Goal: Information Seeking & Learning: Check status

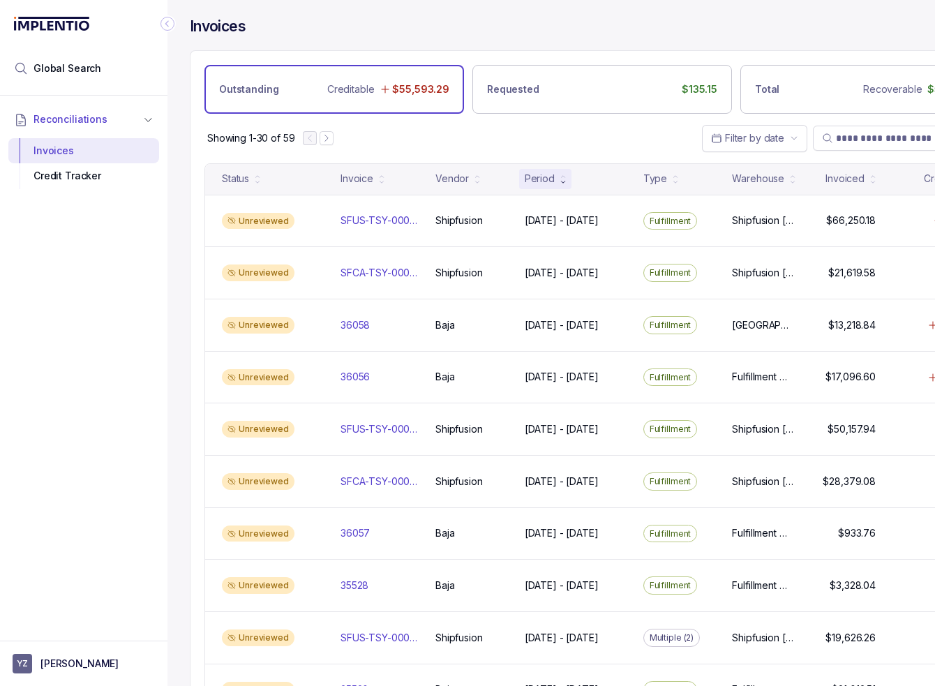
click at [687, 37] on div "Invoices" at bounding box center [602, 33] width 825 height 33
click at [167, 27] on icon "Collapse Icon" at bounding box center [167, 24] width 14 height 14
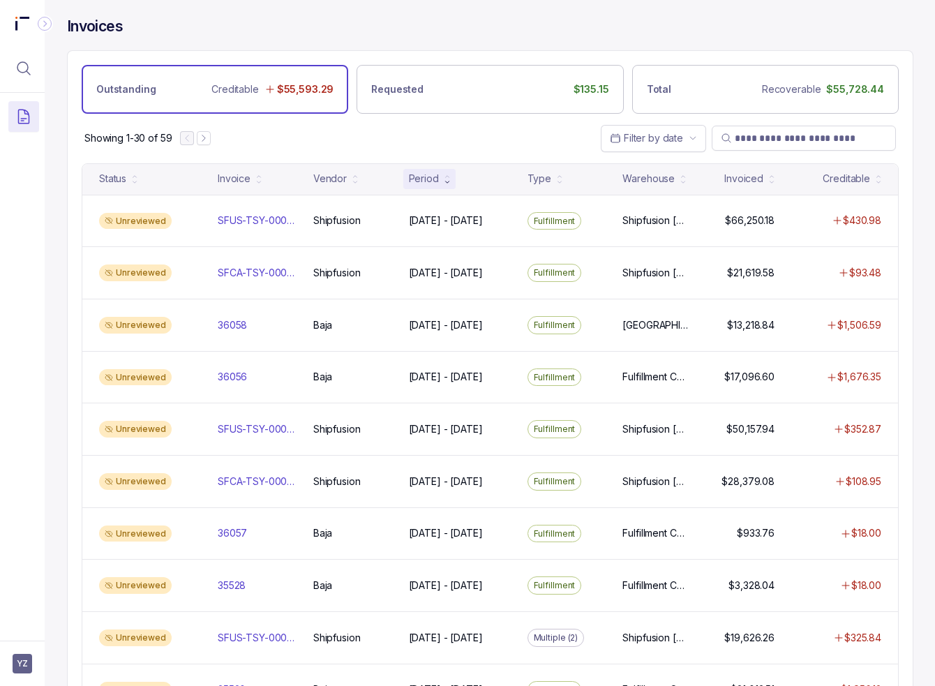
click at [447, 52] on div "Outstanding Creditable $55,593.29 Requested $135.15 Total Recoverable $55,728.44" at bounding box center [490, 82] width 845 height 63
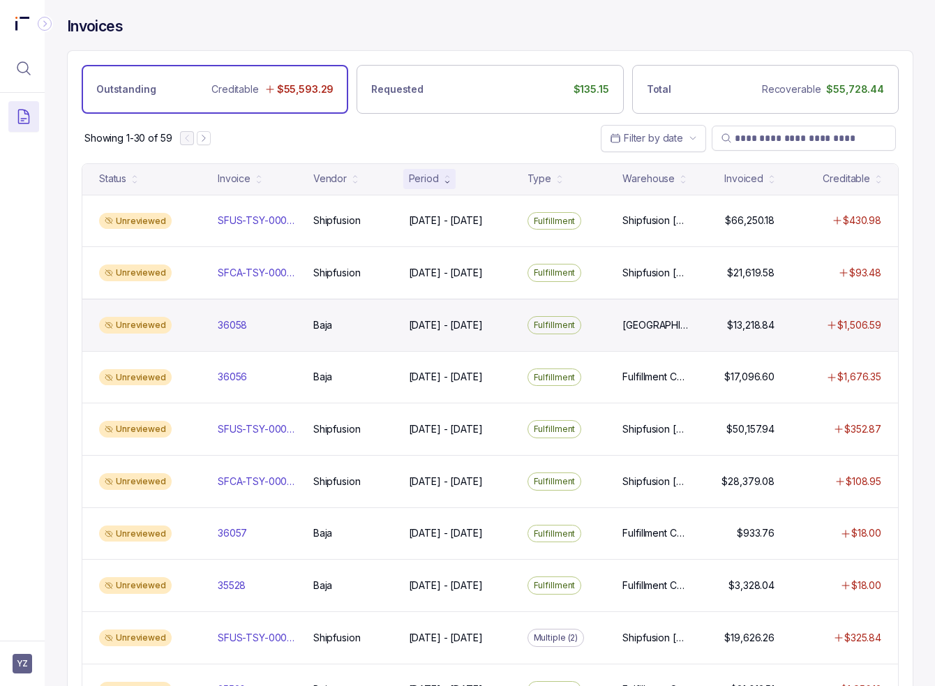
click at [511, 320] on div "[DATE] - [DATE] [DATE] - [DATE]" at bounding box center [459, 325] width 113 height 14
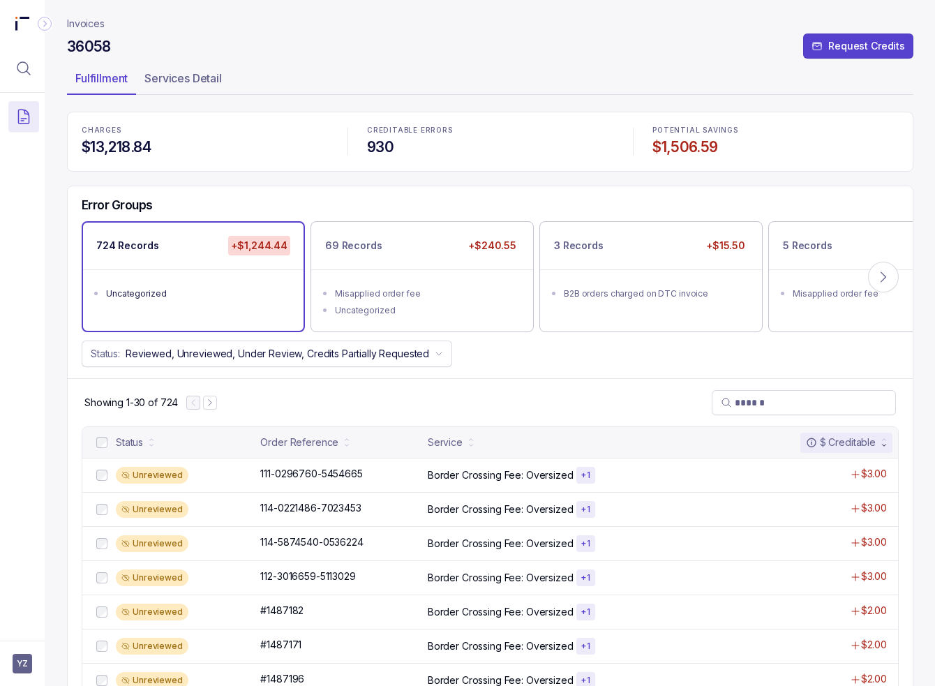
click at [521, 354] on div "Status: Reviewed, Unreviewed, Under Review, Credits Partially Requested" at bounding box center [490, 353] width 845 height 27
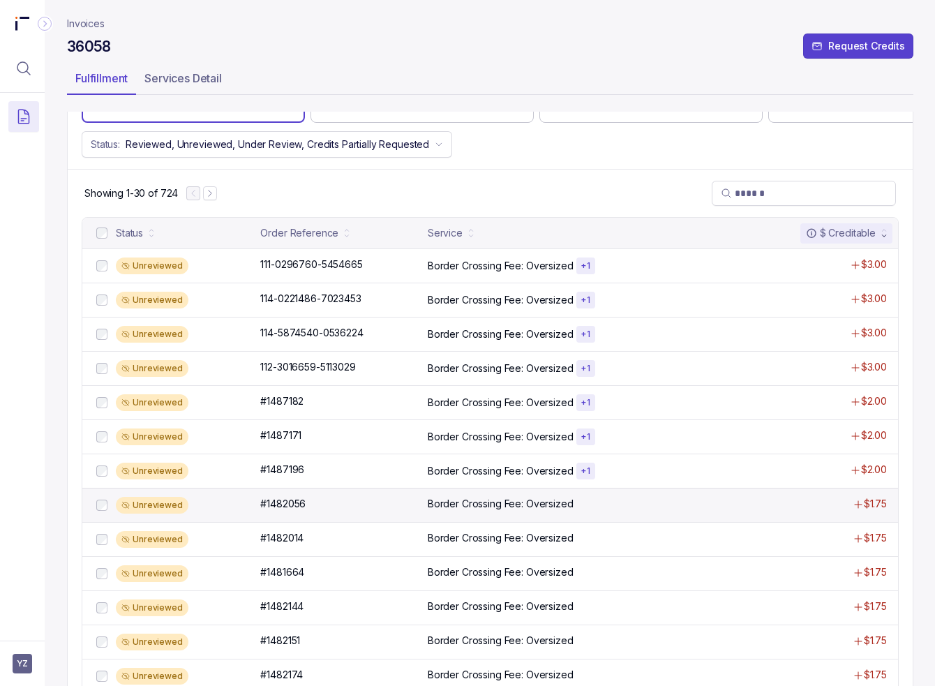
scroll to position [70, 0]
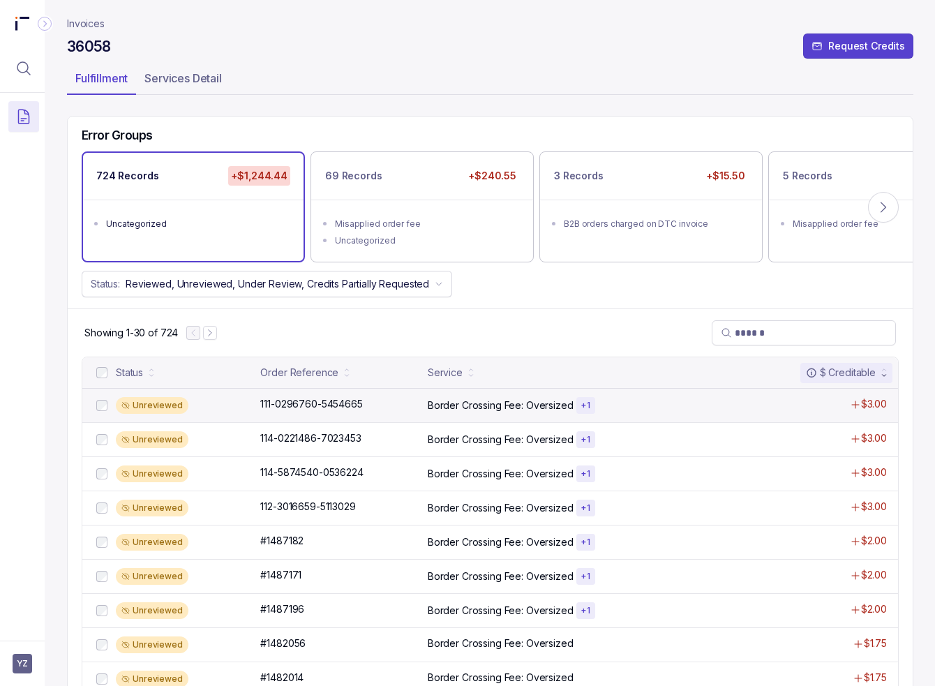
click at [433, 402] on p "Border Crossing Fee: Oversized" at bounding box center [501, 405] width 146 height 14
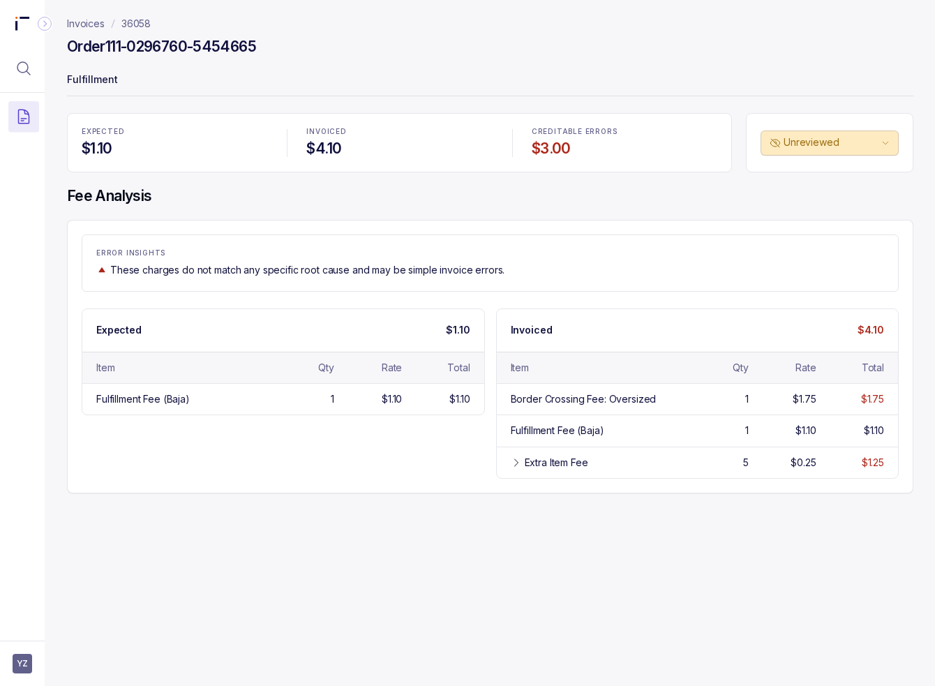
click at [371, 435] on div "Expected $1.10 Item Qty Rate Total Fulfillment Fee (Baja) 1 $1.10 $1.10 Invoice…" at bounding box center [490, 393] width 817 height 170
click at [546, 467] on div "Extra Item Fee" at bounding box center [556, 463] width 63 height 14
click at [368, 454] on div "Expected $1.10 Item Qty Rate Total Fulfillment Fee (Baja) 1 $1.10 $1.10 Invoice…" at bounding box center [490, 409] width 817 height 202
drag, startPoint x: 850, startPoint y: 329, endPoint x: 892, endPoint y: 331, distance: 42.0
click at [892, 331] on div "Invoiced $4.10" at bounding box center [698, 330] width 402 height 42
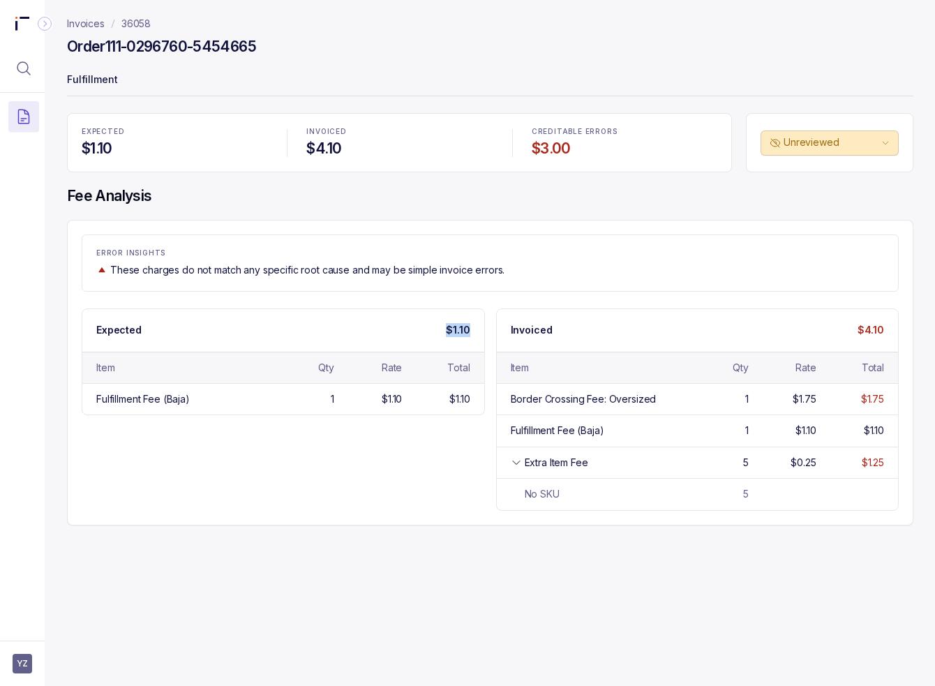
drag, startPoint x: 483, startPoint y: 329, endPoint x: 418, endPoint y: 329, distance: 64.9
click at [418, 329] on div "Expected $1.10" at bounding box center [283, 330] width 402 height 42
click at [381, 273] on p "These charges do not match any specific root cause and may be simple invoice er…" at bounding box center [307, 270] width 394 height 14
click at [429, 278] on div "ERROR INSIGHTS These charges do not match any specific root cause and may be si…" at bounding box center [490, 262] width 817 height 57
click at [259, 383] on div "Fulfillment Fee (Baja) 1 $1.10 $1.10" at bounding box center [283, 398] width 402 height 31
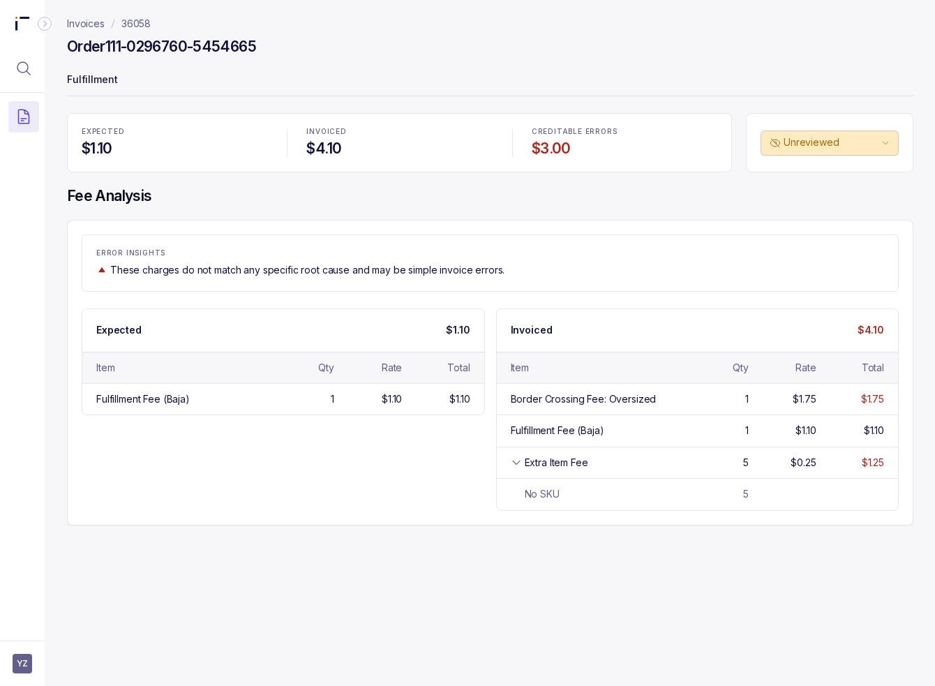
click at [388, 477] on div "Expected $1.10 Item Qty Rate Total Fulfillment Fee (Baja) 1 $1.10 $1.10 Invoice…" at bounding box center [490, 409] width 817 height 202
click at [308, 274] on p "These charges do not match any specific root cause and may be simple invoice er…" at bounding box center [307, 270] width 394 height 14
click at [492, 280] on div "ERROR INSIGHTS These charges do not match any specific root cause and may be si…" at bounding box center [490, 262] width 817 height 57
click at [96, 22] on p "Invoices" at bounding box center [86, 24] width 38 height 14
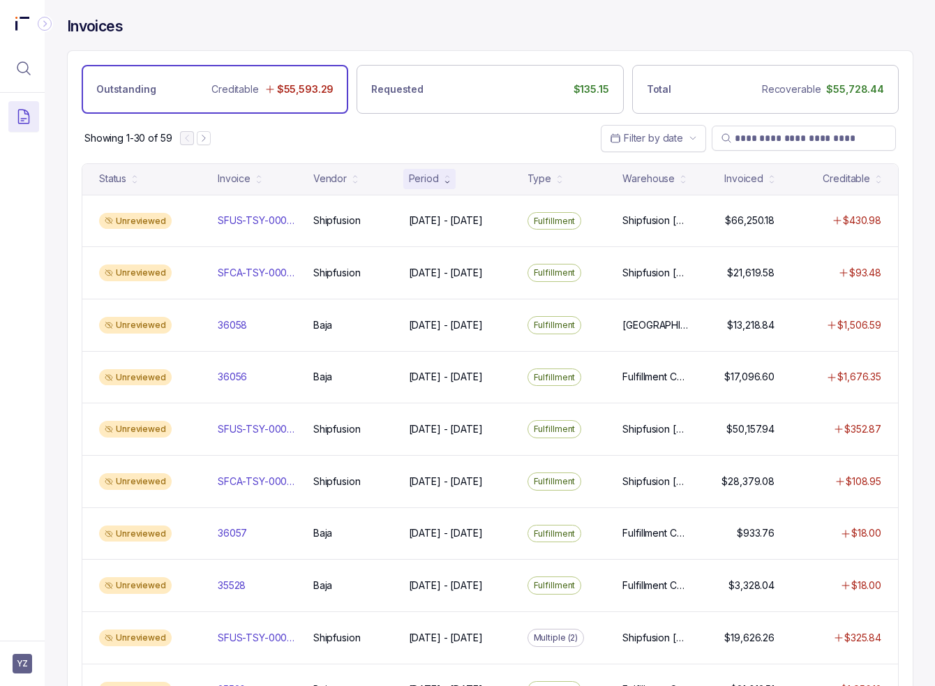
click at [479, 137] on div "Showing 1-30 of 59 Filter by date" at bounding box center [490, 138] width 845 height 49
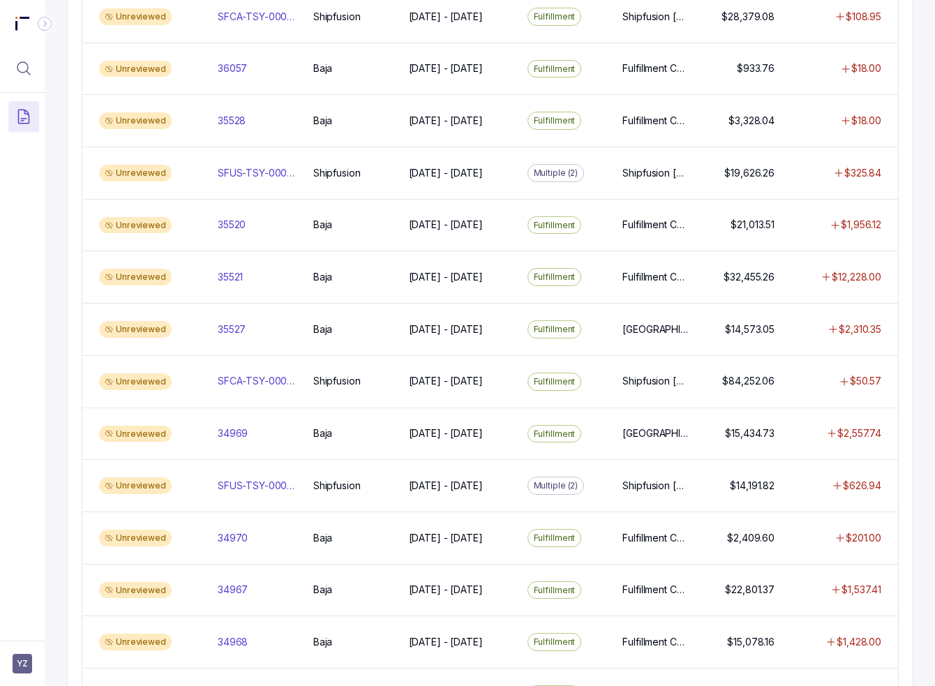
scroll to position [466, 0]
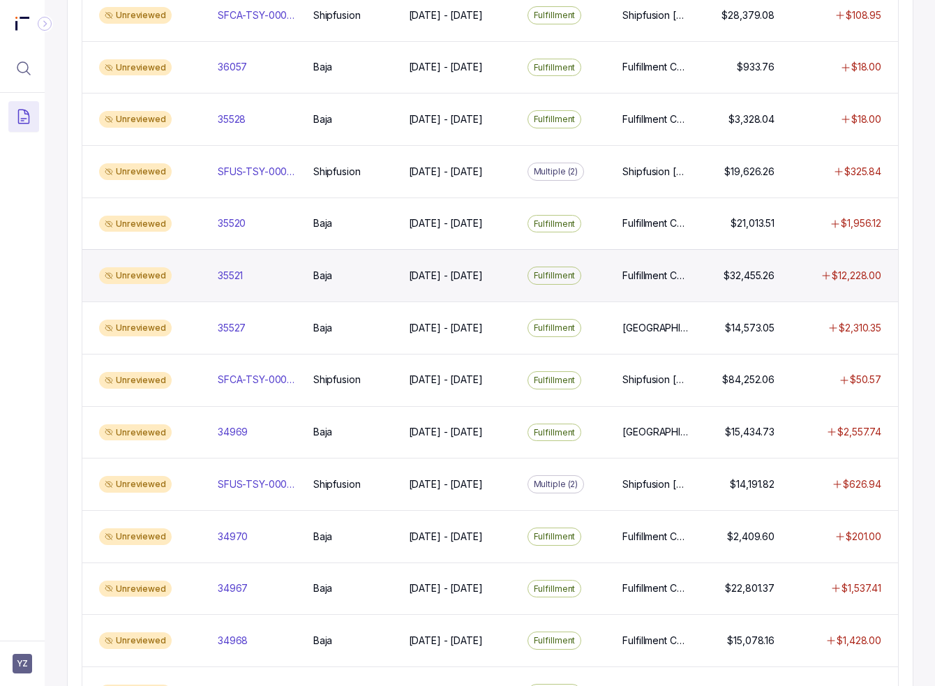
click at [854, 270] on p "$12,228.00" at bounding box center [857, 276] width 50 height 14
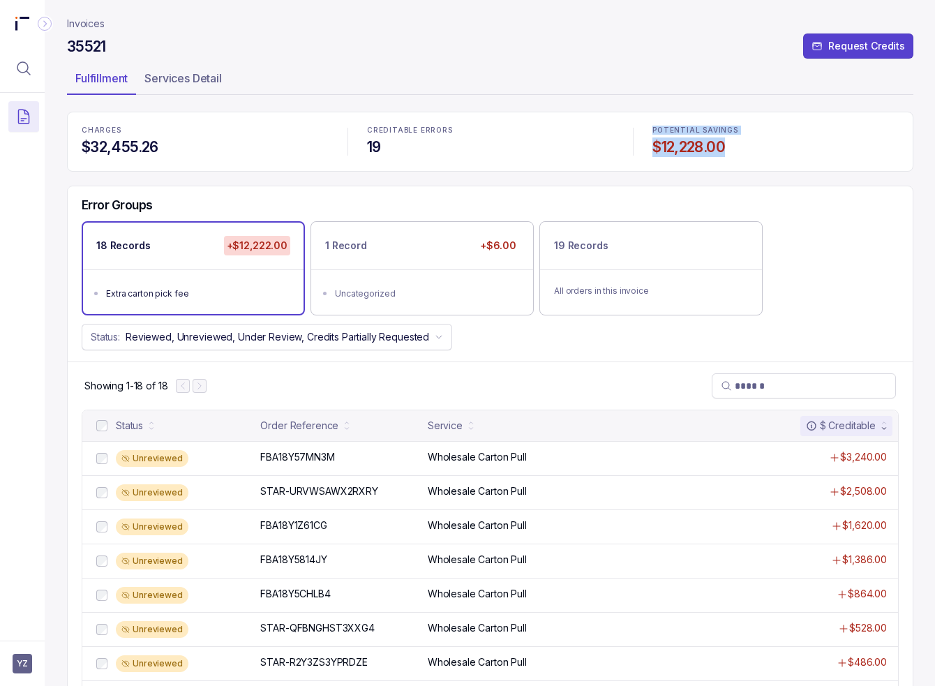
drag, startPoint x: 756, startPoint y: 146, endPoint x: 620, endPoint y: 157, distance: 136.5
click at [583, 149] on div "CHARGES $32,455.26 CREDITABLE ERRORS 19 POTENTIAL SAVINGS $12,228.00" at bounding box center [490, 141] width 846 height 59
click at [734, 153] on h4 "$12,228.00" at bounding box center [775, 147] width 246 height 20
drag, startPoint x: 733, startPoint y: 149, endPoint x: 654, endPoint y: 153, distance: 78.9
click at [654, 153] on h4 "$12,228.00" at bounding box center [775, 147] width 246 height 20
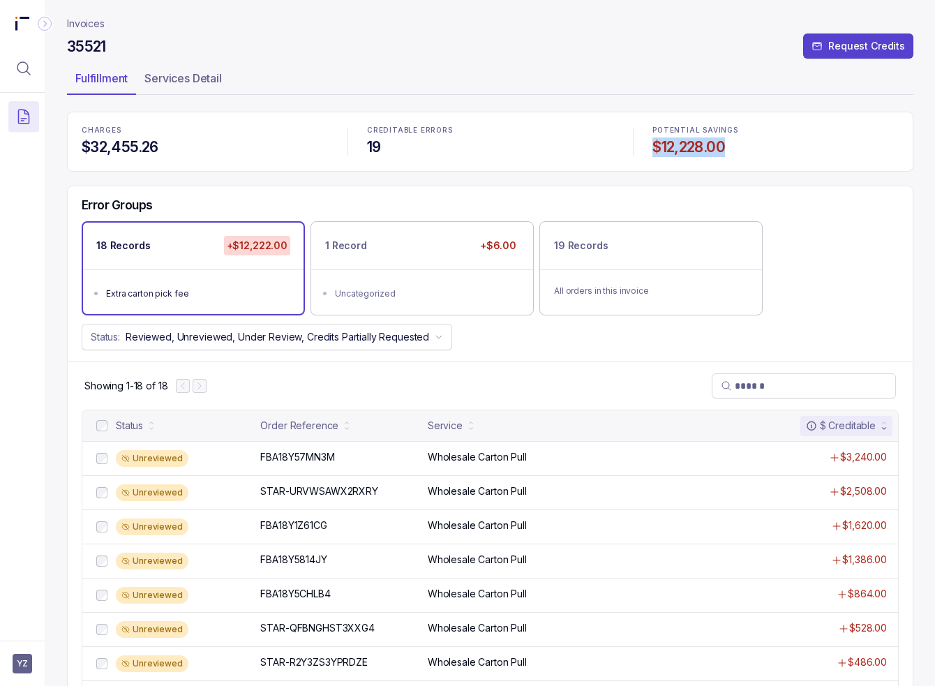
click at [700, 172] on div "CHARGES $32,455.26 CREDITABLE ERRORS 19 POTENTIAL SAVINGS $12,228.00 Error Grou…" at bounding box center [490, 592] width 846 height 960
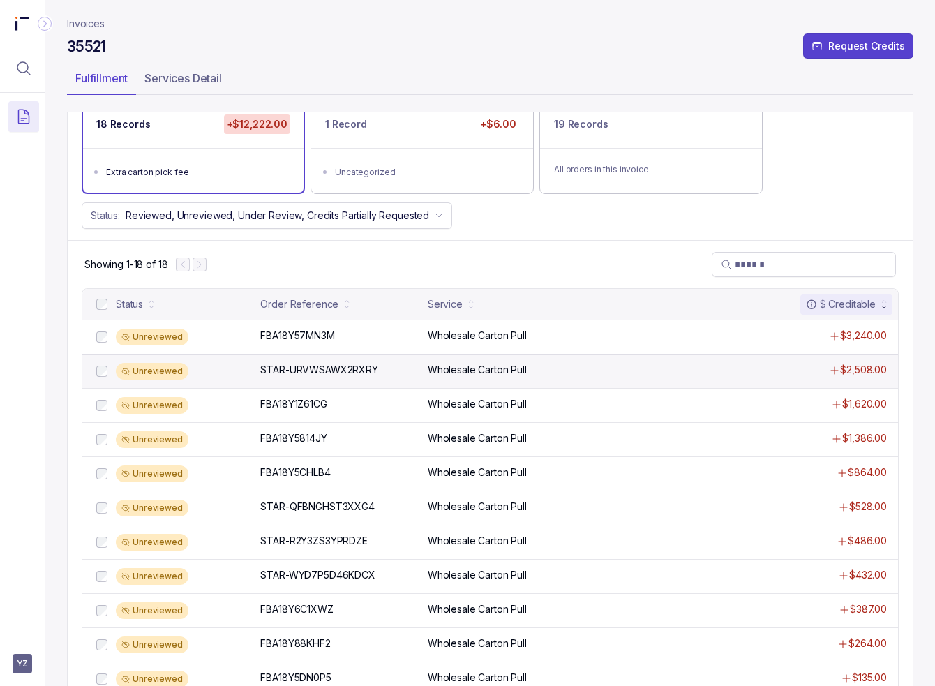
scroll to position [140, 0]
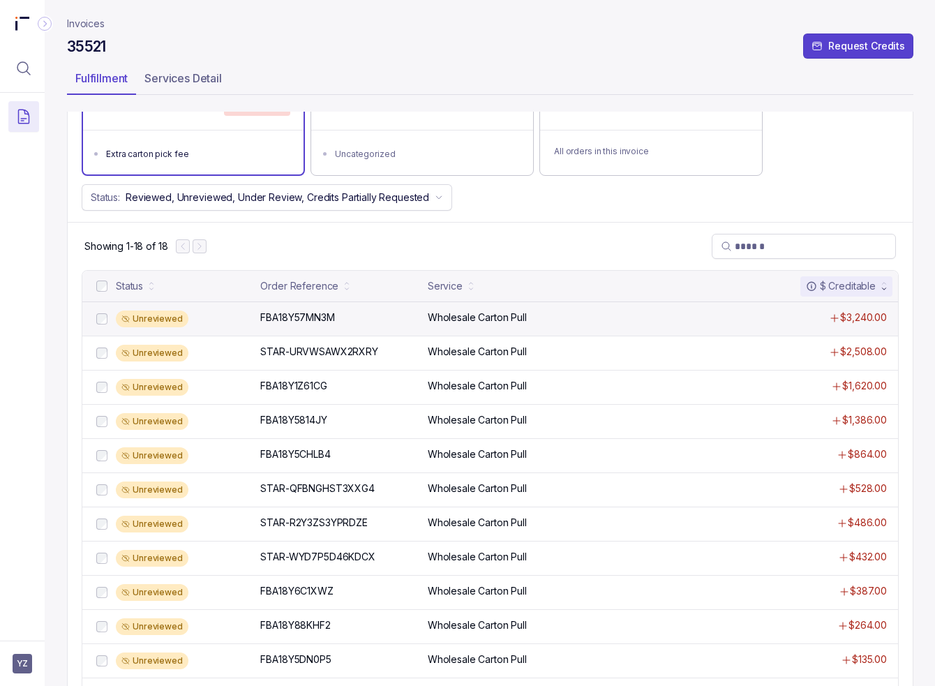
click at [527, 318] on div "Wholesale Carton Pull" at bounding box center [574, 317] width 292 height 14
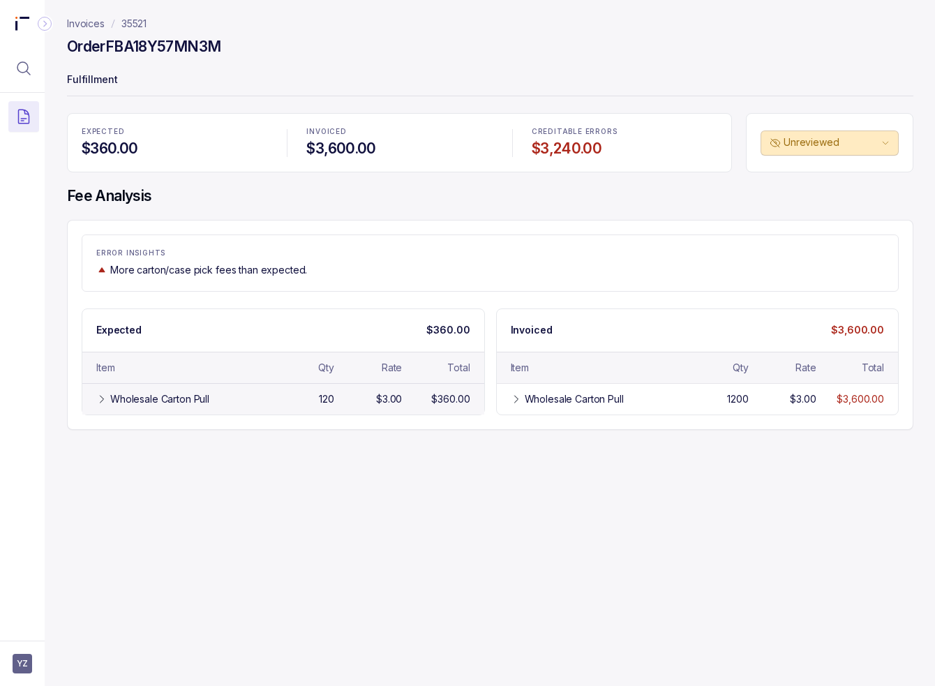
click at [207, 393] on div "Wholesale Carton Pull" at bounding box center [159, 399] width 99 height 14
click at [382, 462] on div "Invoices 35521 Order FBA18Y57MN3M Fulfillment EXPECTED $360.00 INVOICED $3,600.…" at bounding box center [485, 343] width 880 height 686
click at [597, 486] on div "Invoices 35521 Order FBA18Y57MN3M Fulfillment EXPECTED $360.00 INVOICED $3,600.…" at bounding box center [485, 343] width 880 height 686
click at [84, 24] on p "Invoices" at bounding box center [86, 24] width 38 height 14
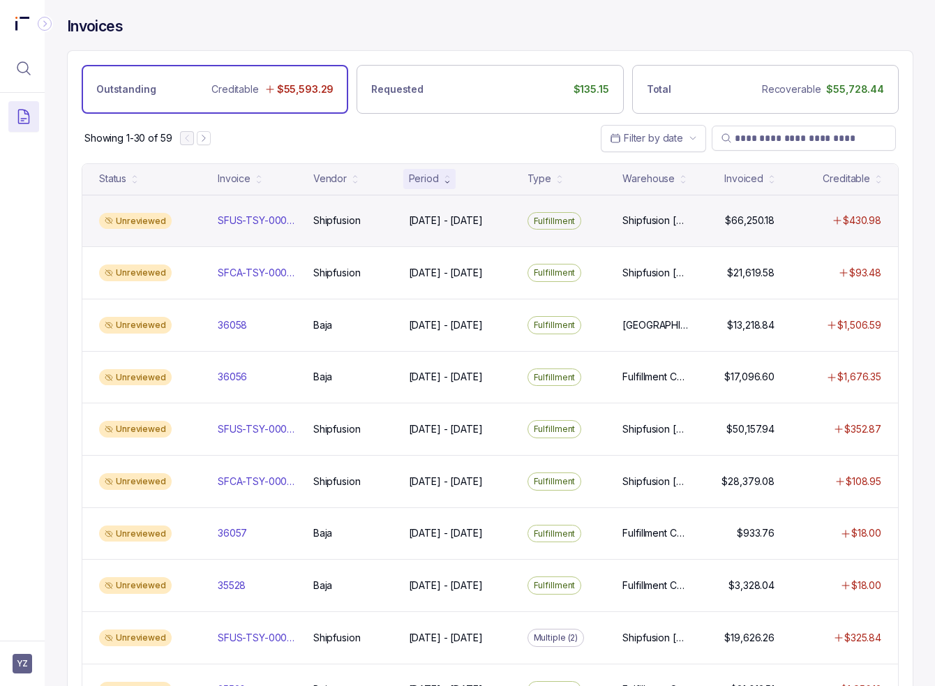
click at [748, 211] on div "Unreviewed SFUS-TSY-00068 SFUS-TSY-00068 Shipfusion Shipfusion [DATE] - [DATE] …" at bounding box center [490, 221] width 816 height 52
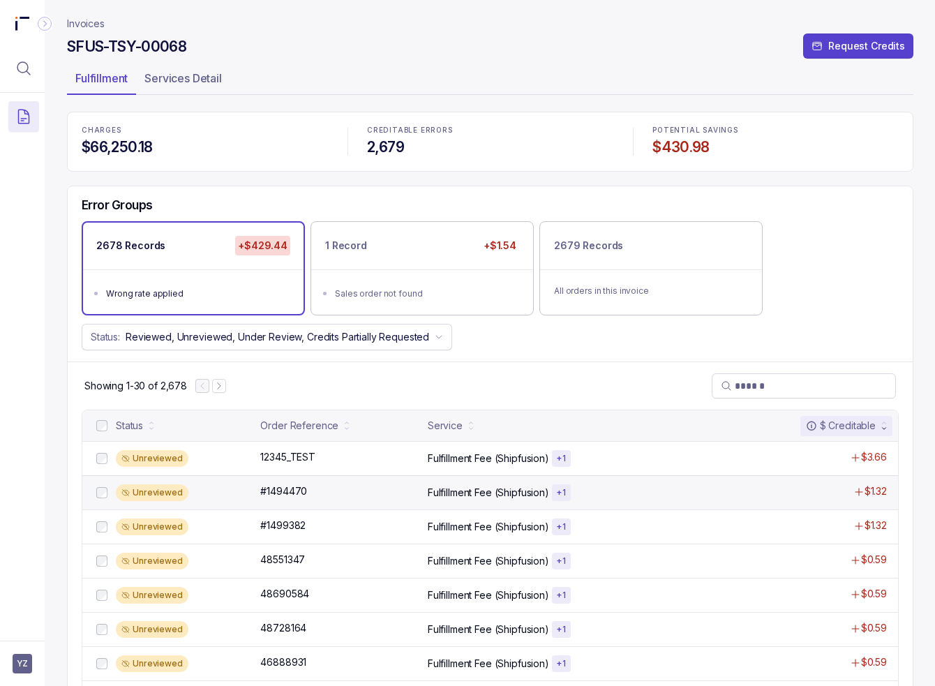
click at [243, 499] on div "Unreviewed" at bounding box center [184, 492] width 136 height 17
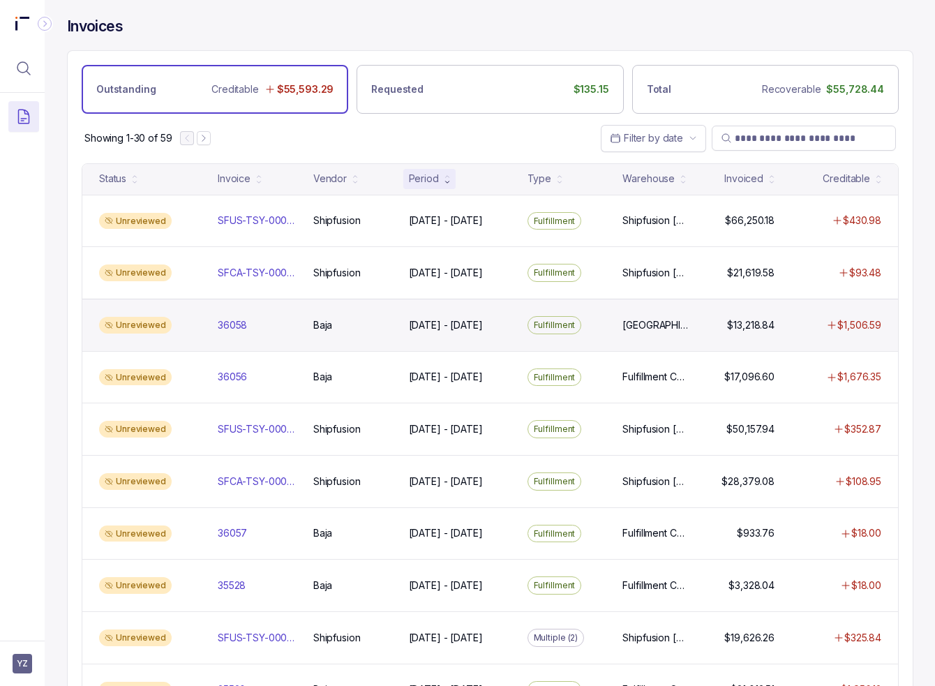
click at [251, 332] on div "Unreviewed 36058 36058 Baja Baja [DATE] - [DATE] [DATE] - [DATE] Fulfillment [G…" at bounding box center [490, 325] width 816 height 52
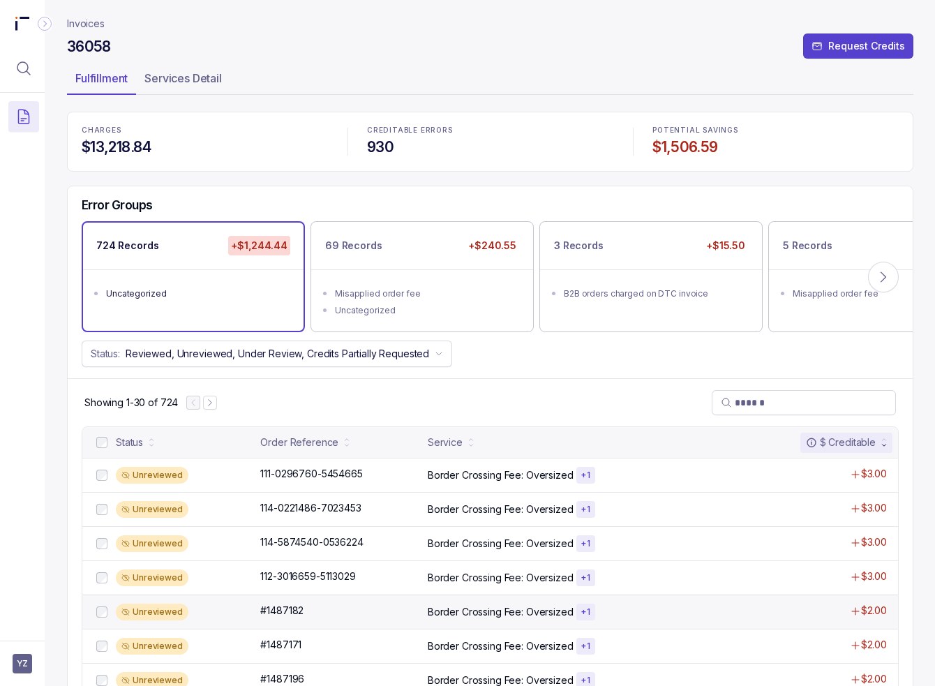
click at [234, 610] on div "Unreviewed" at bounding box center [184, 611] width 136 height 17
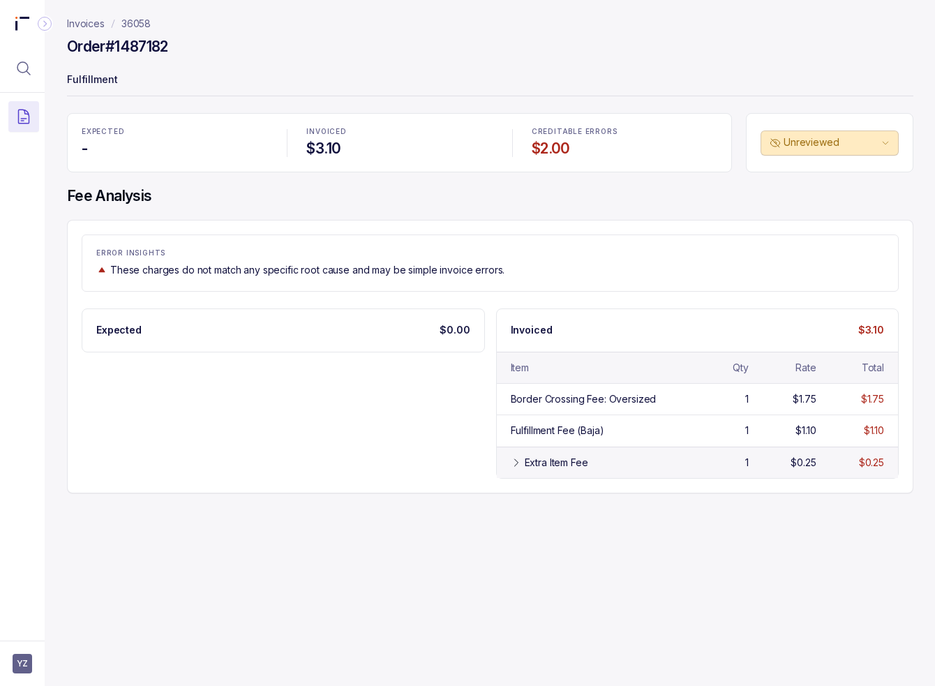
click at [514, 460] on icon at bounding box center [516, 462] width 11 height 11
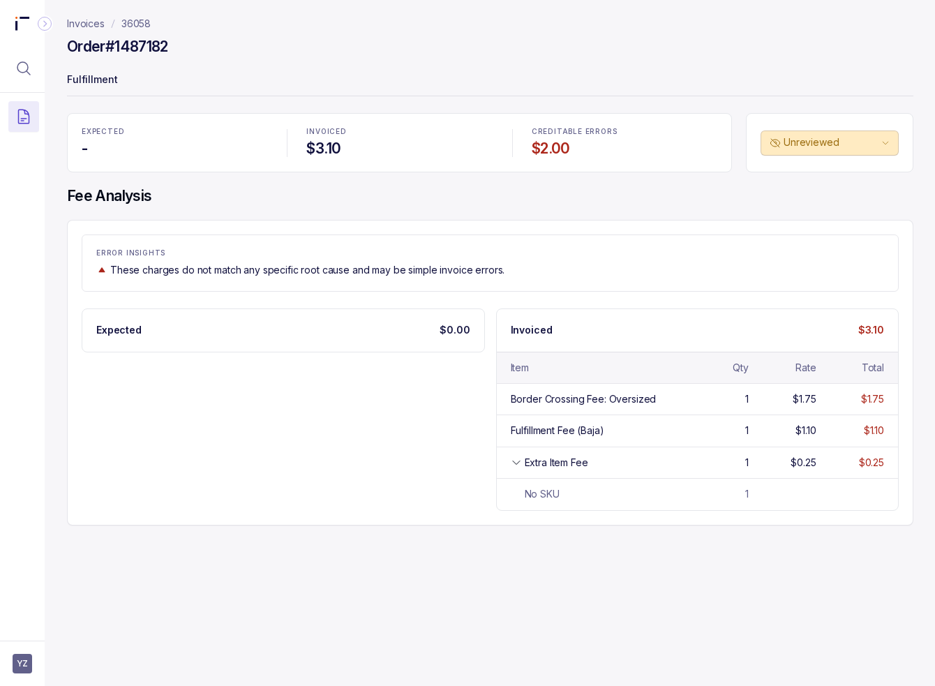
click at [269, 411] on div "Expected $0.00 Invoiced $3.10 Item Qty Rate Total Border Crossing Fee: Oversize…" at bounding box center [490, 409] width 817 height 202
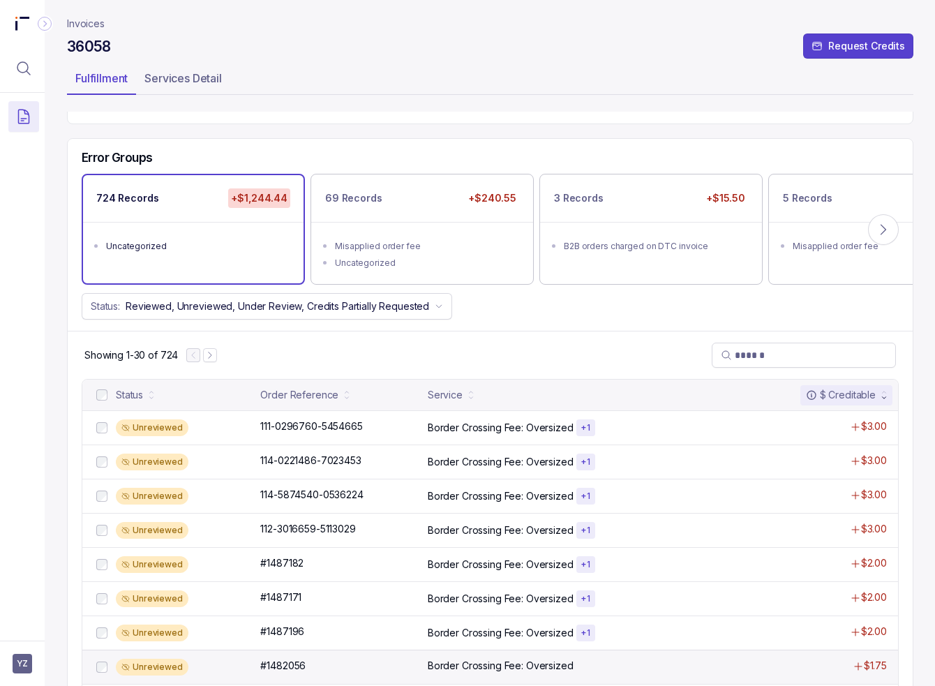
scroll to position [70, 0]
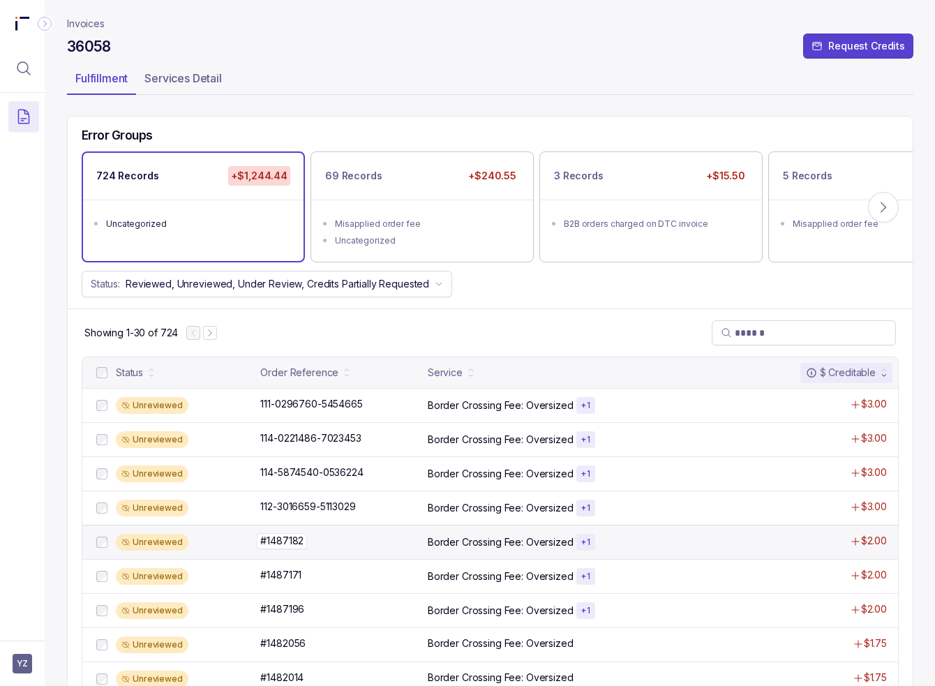
click at [362, 543] on div "#1487182 #1487182" at bounding box center [339, 541] width 158 height 14
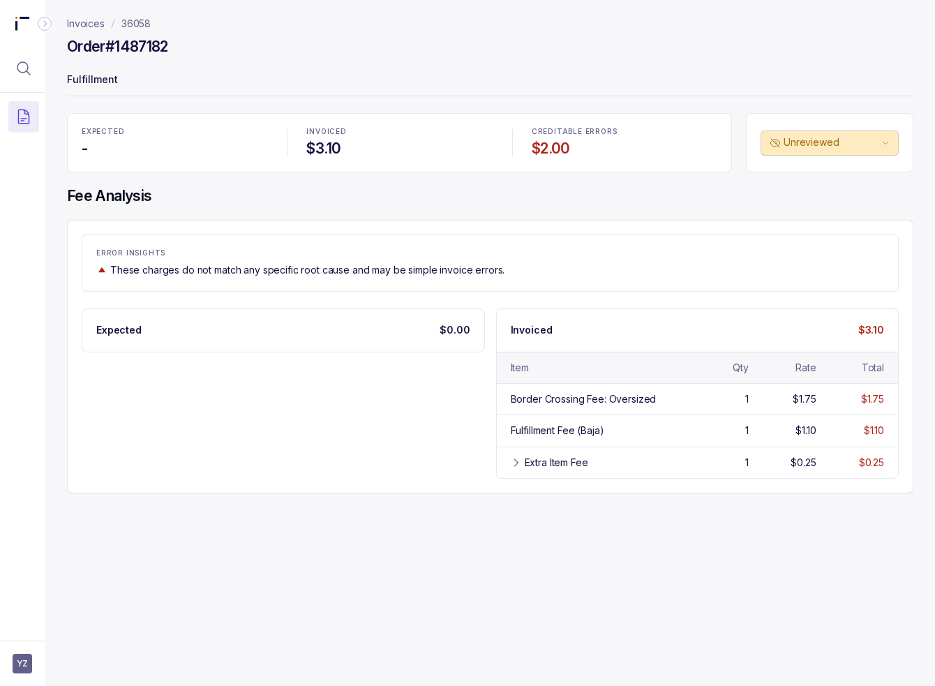
click at [316, 413] on div "Expected $0.00 Invoiced $3.10 Item Qty Rate Total Border Crossing Fee: Oversize…" at bounding box center [490, 393] width 817 height 170
drag, startPoint x: 636, startPoint y: 458, endPoint x: 411, endPoint y: 479, distance: 226.3
click at [636, 458] on div "Extra Item Fee" at bounding box center [603, 463] width 156 height 14
drag, startPoint x: 323, startPoint y: 476, endPoint x: 316, endPoint y: 474, distance: 7.3
click at [322, 475] on div "Expected $0.00 Invoiced $3.10 Item Qty Rate Total Border Crossing Fee: Oversize…" at bounding box center [490, 409] width 817 height 202
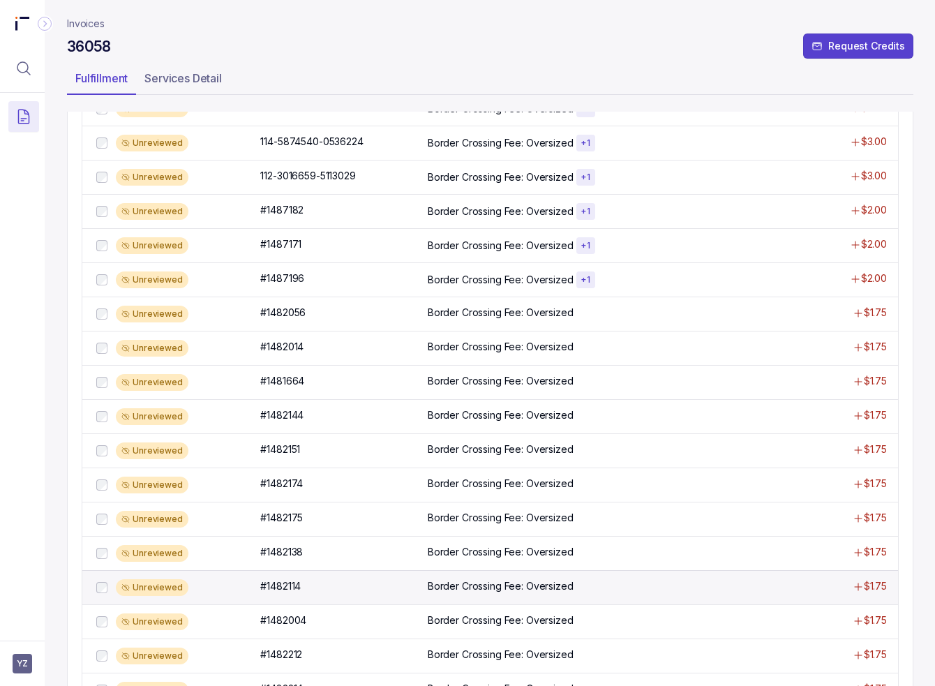
scroll to position [488, 0]
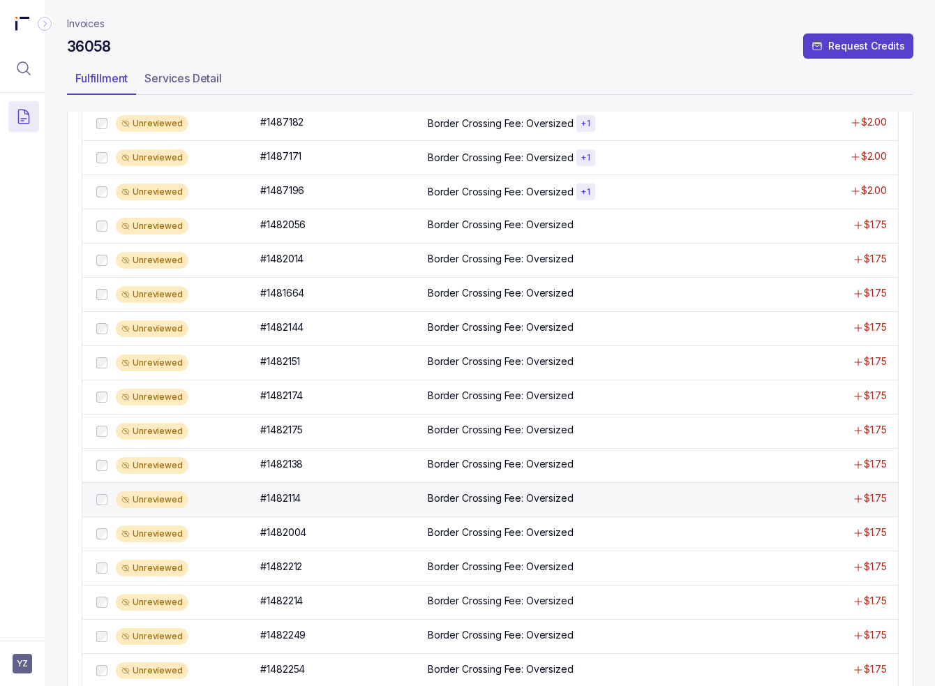
click at [445, 504] on div "Unreviewed #1482114 #1482114 Border Crossing Fee: Oversized $1.75" at bounding box center [490, 499] width 816 height 34
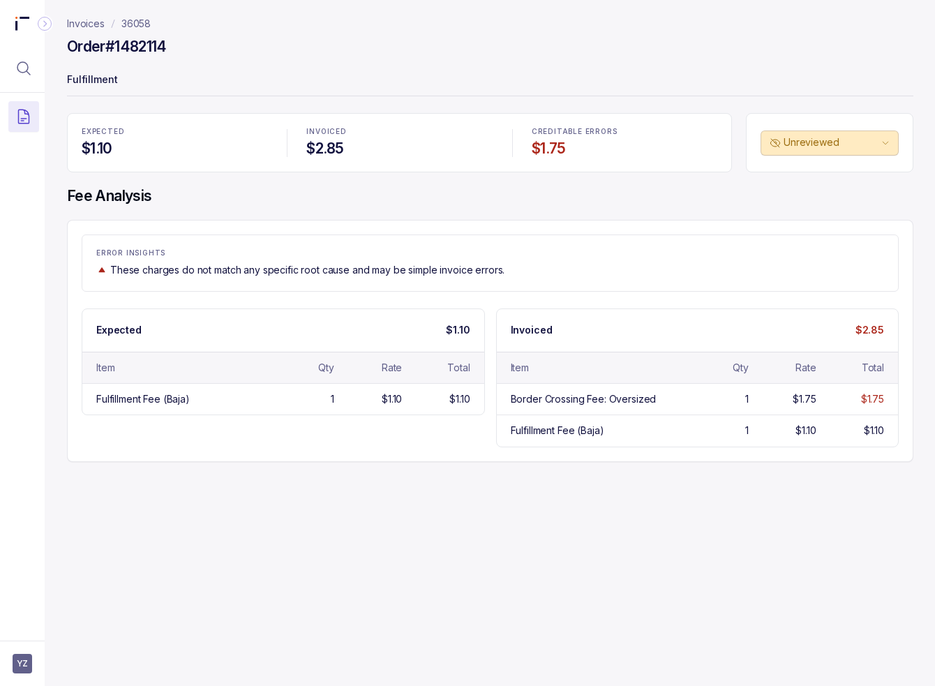
click at [305, 469] on div "Invoices 36058 Order #1482114 Fulfillment EXPECTED $1.10 INVOICED $2.85 CREDITA…" at bounding box center [485, 343] width 880 height 686
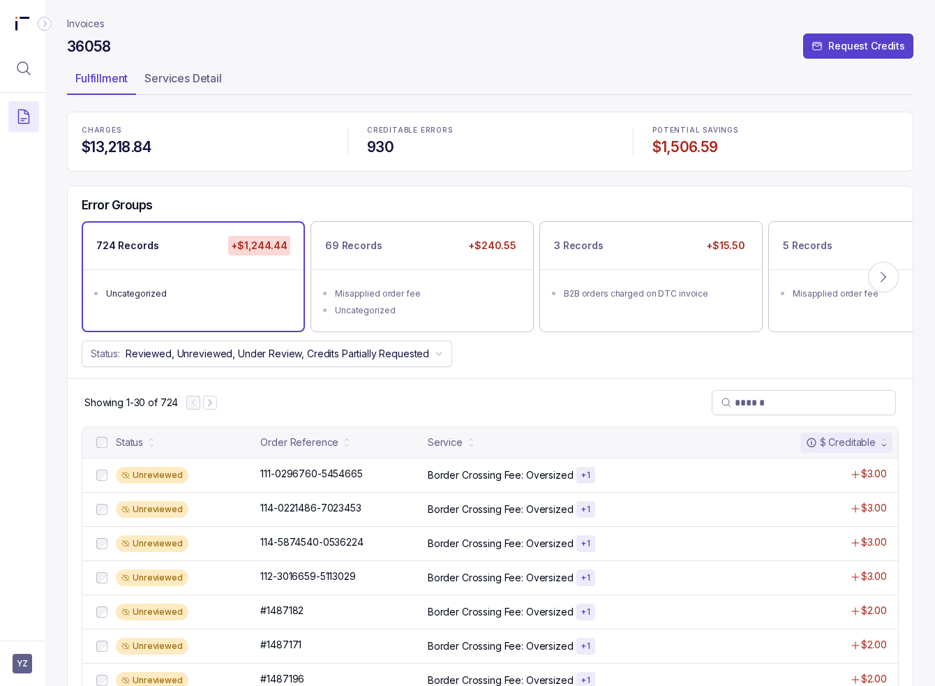
click at [519, 382] on div "Showing 1-30 of 724" at bounding box center [490, 402] width 845 height 48
click at [808, 366] on div "Error Groups 724 Records +$1,244.44 Uncategorized 69 Records +$240.55 Misapplie…" at bounding box center [490, 282] width 845 height 193
click at [504, 347] on div "Status: Reviewed, Unreviewed, Under Review, Credits Partially Requested" at bounding box center [490, 353] width 845 height 27
click at [518, 348] on div "Status: Reviewed, Unreviewed, Under Review, Credits Partially Requested" at bounding box center [490, 353] width 845 height 27
click at [73, 25] on p "Invoices" at bounding box center [86, 24] width 38 height 14
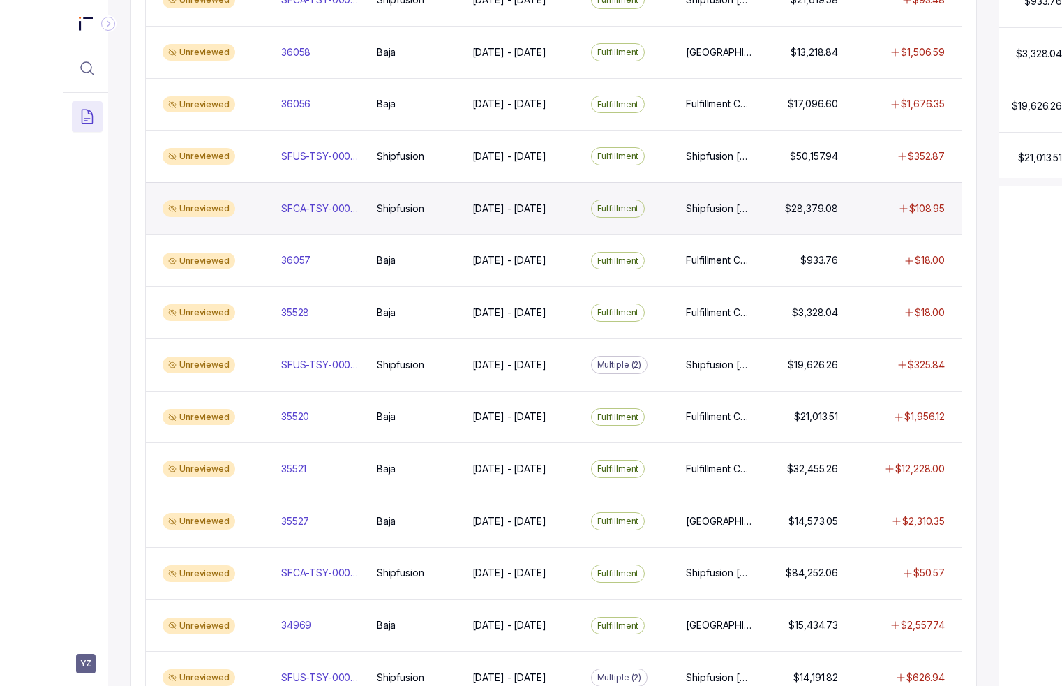
scroll to position [203, 0]
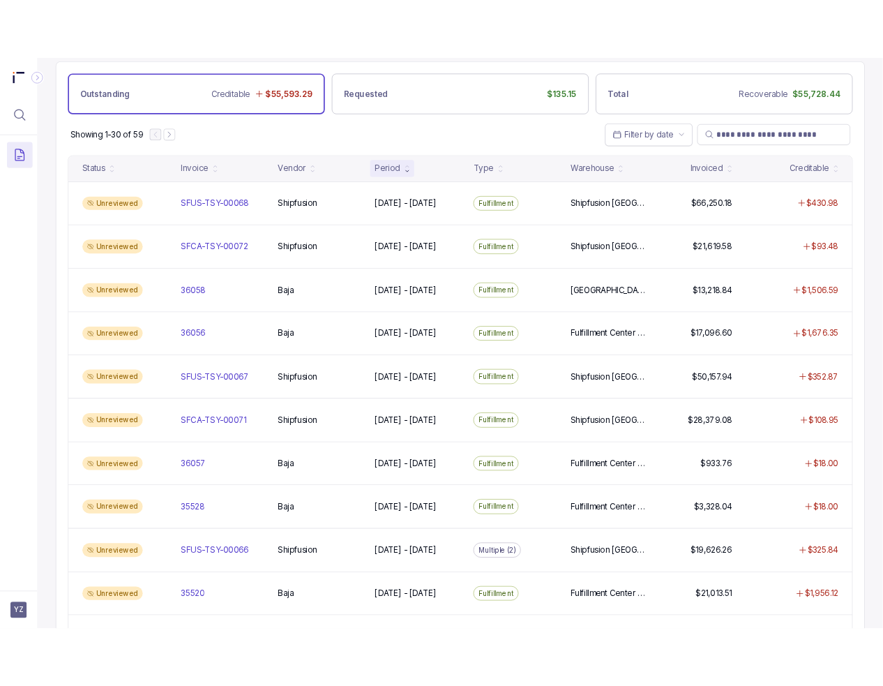
scroll to position [40, 0]
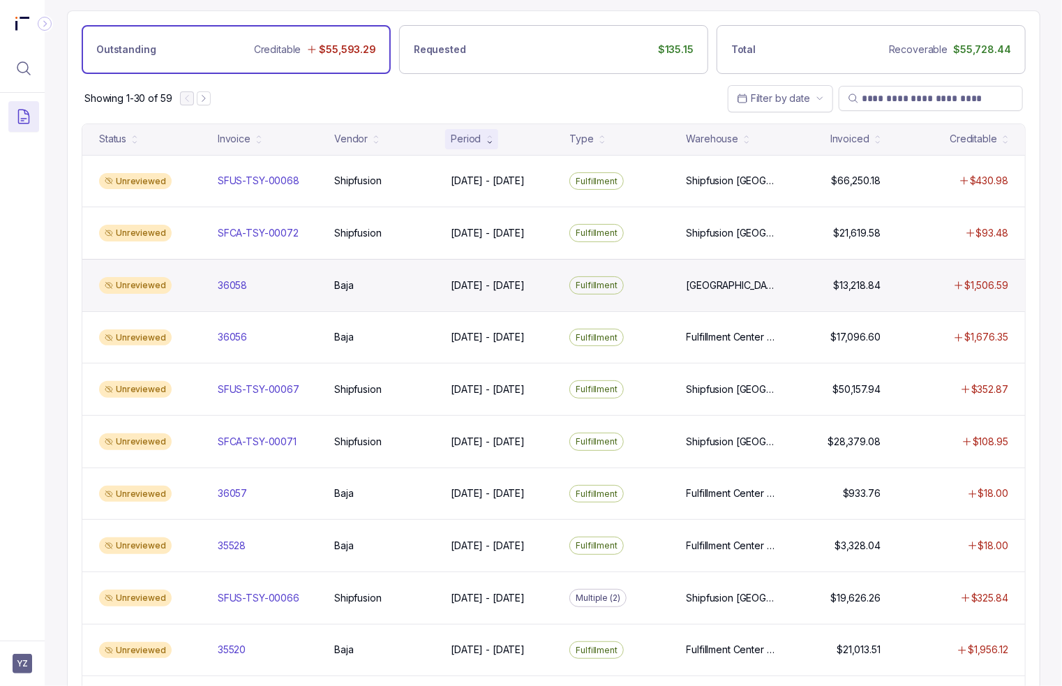
drag, startPoint x: 62, startPoint y: 272, endPoint x: 141, endPoint y: 277, distance: 79.0
click at [62, 272] on div "Invoices Outstanding Creditable $55,593.29 Requested $135.15 Total Recoverable …" at bounding box center [548, 303] width 1007 height 686
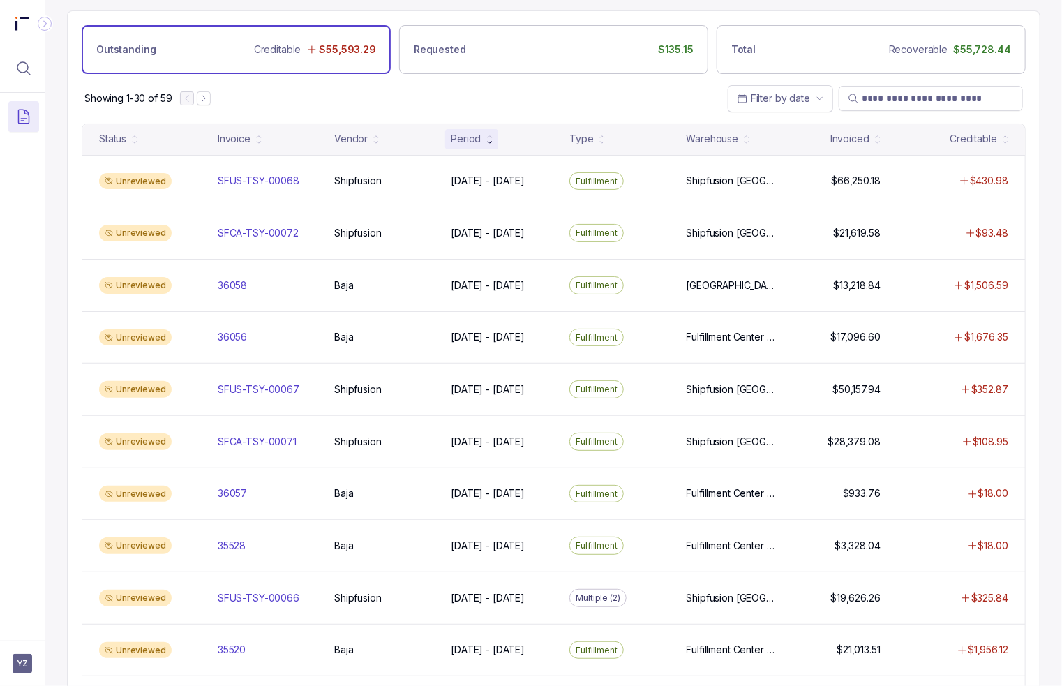
click at [626, 87] on div "Showing 1-30 of 59 Filter by date" at bounding box center [554, 98] width 972 height 49
click at [622, 108] on div "Showing 1-30 of 59 Filter by date" at bounding box center [554, 98] width 972 height 49
click at [622, 96] on div "Showing 1-30 of 59 Filter by date" at bounding box center [554, 98] width 972 height 49
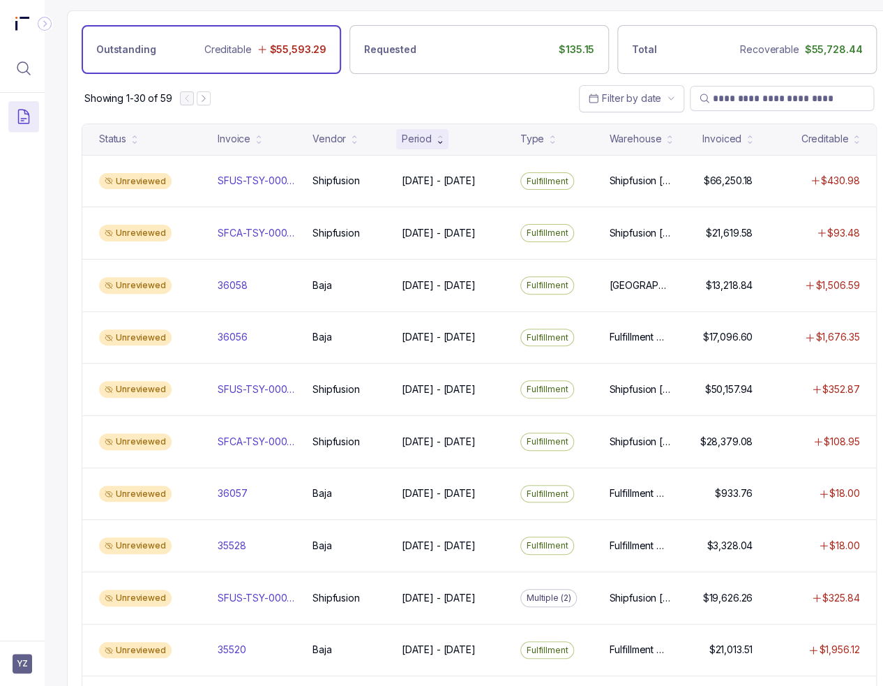
click at [491, 97] on div "Showing 1-30 of 59 Filter by date" at bounding box center [479, 98] width 823 height 49
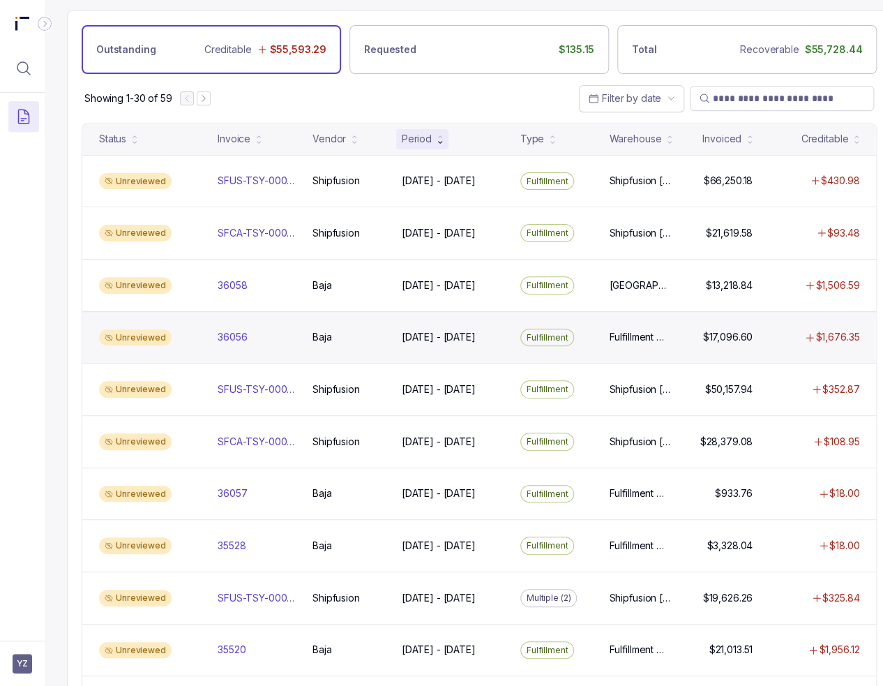
scroll to position [0, 0]
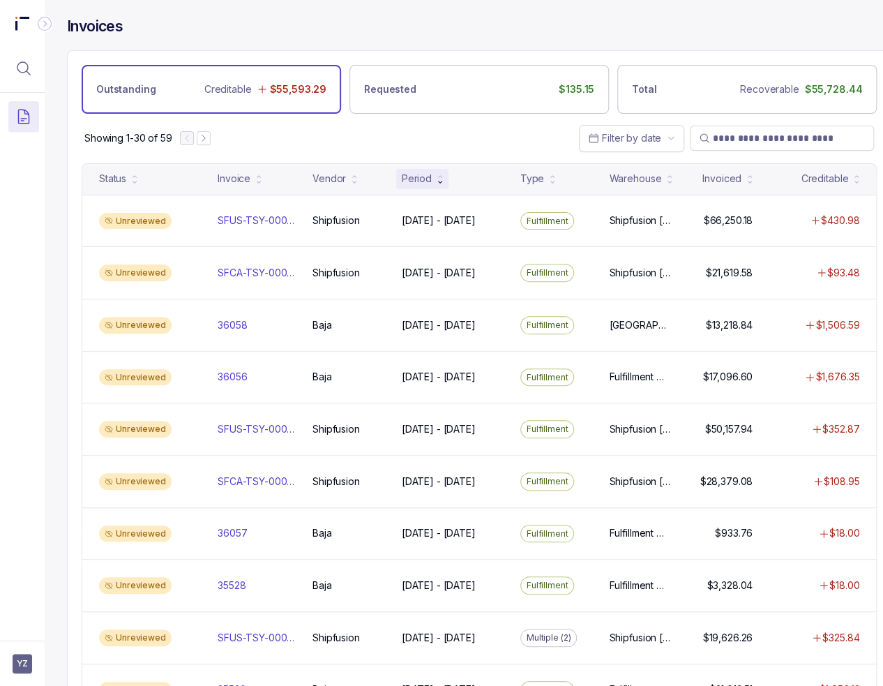
click at [452, 128] on div "Showing 1-30 of 59 Filter by date" at bounding box center [479, 138] width 823 height 49
drag, startPoint x: 336, startPoint y: 43, endPoint x: 511, endPoint y: 42, distance: 175.8
click at [336, 43] on div "Invoices" at bounding box center [479, 33] width 825 height 33
click at [28, 670] on span "YZ" at bounding box center [23, 664] width 20 height 20
click at [22, 636] on icon at bounding box center [22, 633] width 11 height 11
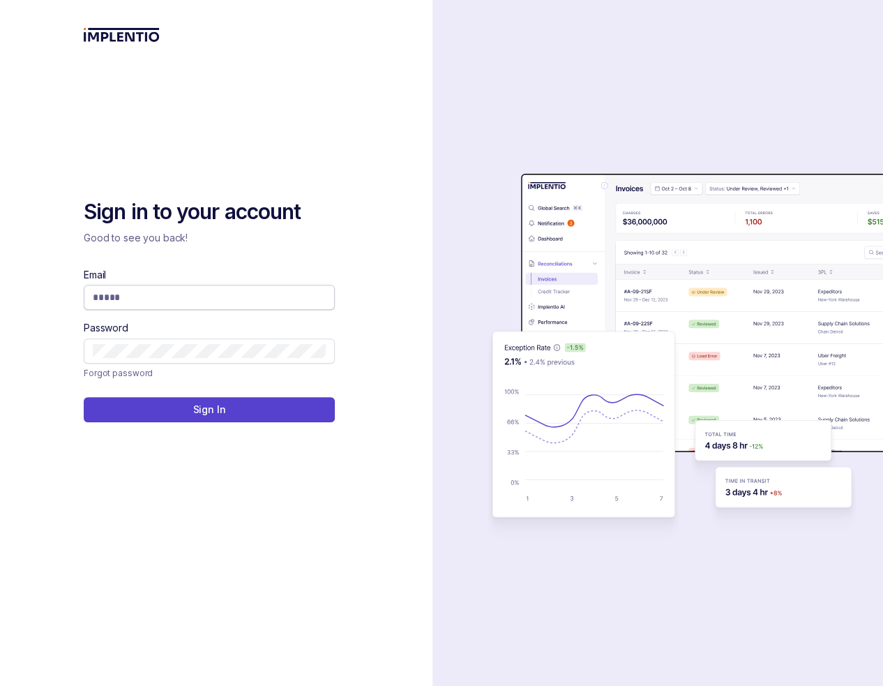
click at [118, 301] on input "Email" at bounding box center [209, 297] width 233 height 14
type input "**********"
click at [322, 354] on icon at bounding box center [321, 351] width 14 height 14
click at [317, 299] on icon at bounding box center [320, 297] width 14 height 14
click at [243, 290] on input "Email" at bounding box center [209, 297] width 233 height 14
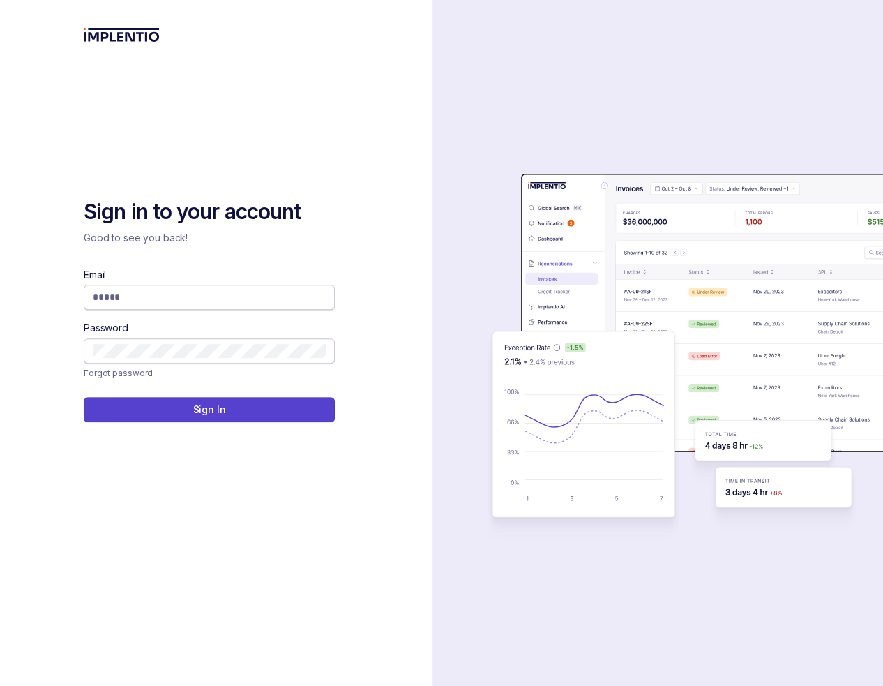
click at [244, 296] on input "Email" at bounding box center [209, 297] width 233 height 14
click at [0, 685] on com-1password-button at bounding box center [0, 686] width 0 height 0
type input "**********"
